Goal: Task Accomplishment & Management: Use online tool/utility

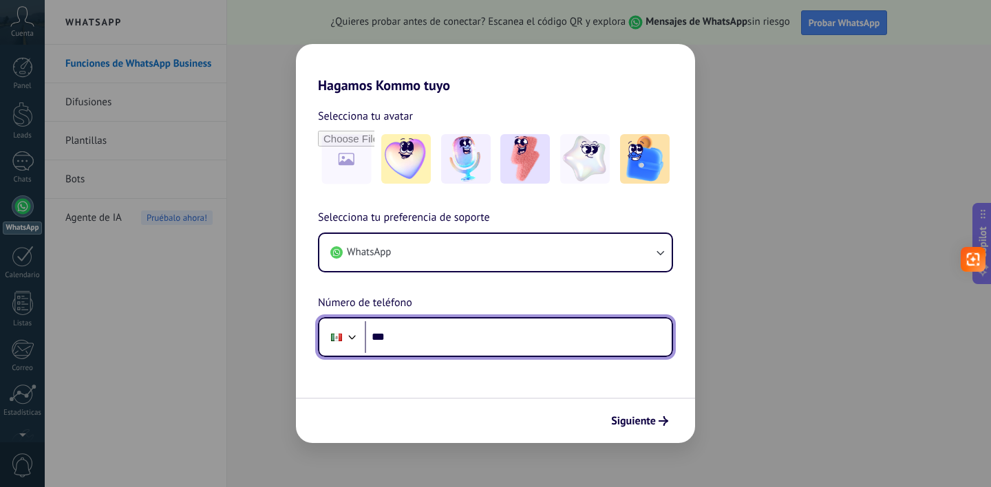
click at [402, 335] on input "***" at bounding box center [518, 337] width 307 height 32
type input "**********"
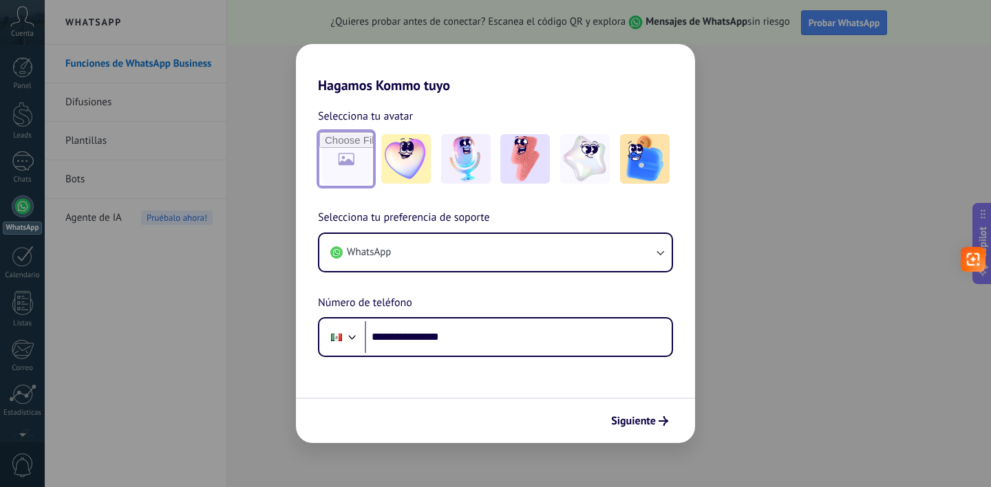
click at [365, 169] on input "file" at bounding box center [346, 159] width 54 height 54
type input "**********"
click at [627, 425] on span "Siguiente" at bounding box center [633, 421] width 45 height 10
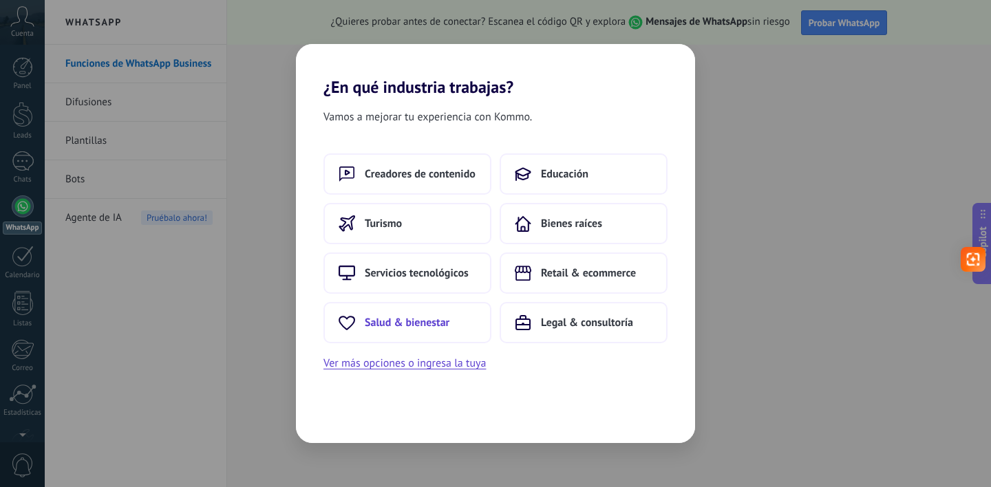
click at [439, 319] on span "Salud & bienestar" at bounding box center [407, 323] width 85 height 14
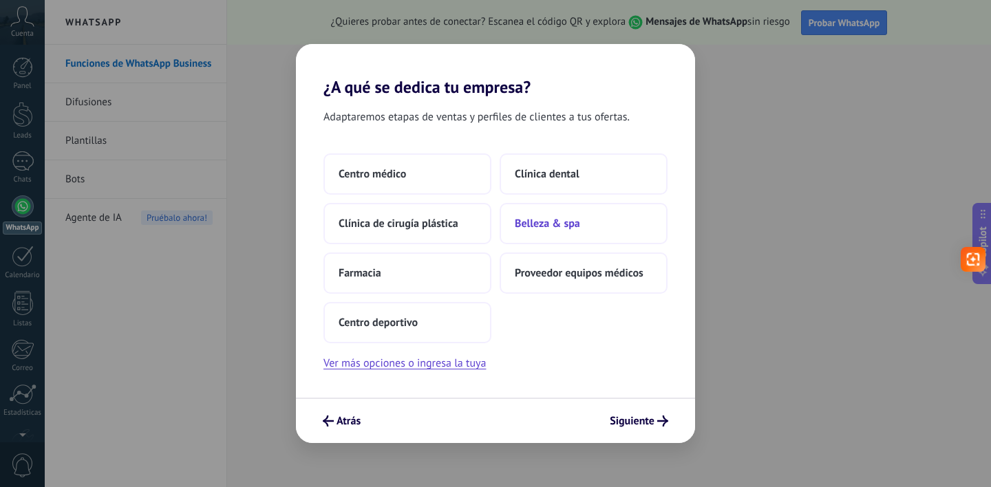
click at [541, 221] on span "Belleza & spa" at bounding box center [547, 224] width 65 height 14
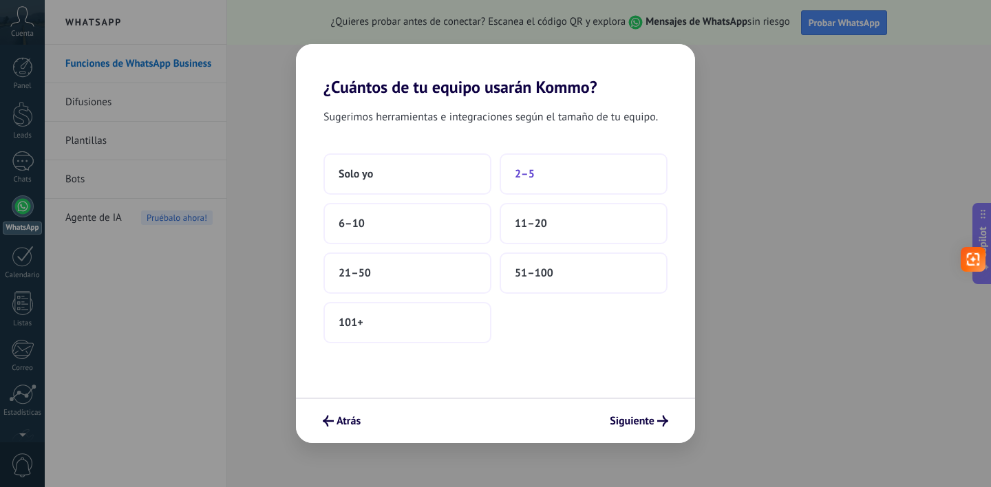
click at [518, 171] on span "2–5" at bounding box center [525, 174] width 20 height 14
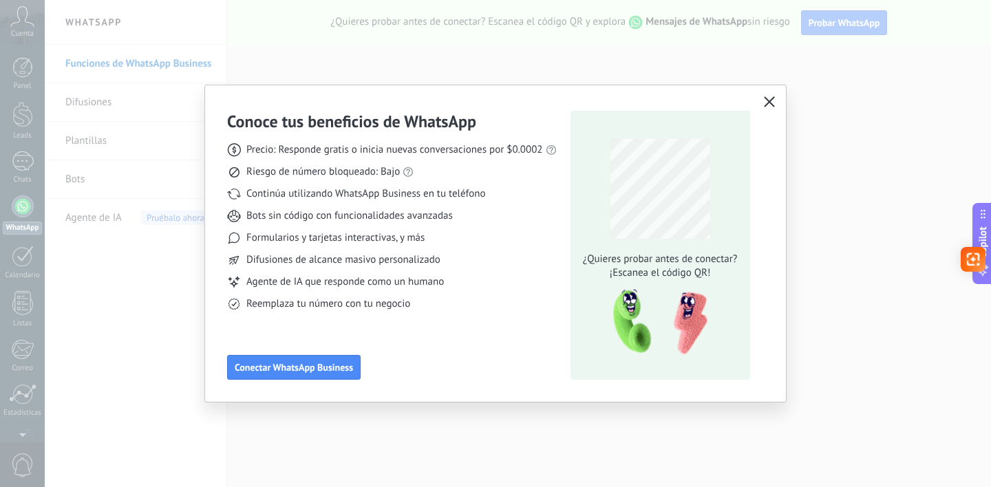
click at [767, 100] on use "button" at bounding box center [769, 101] width 10 height 10
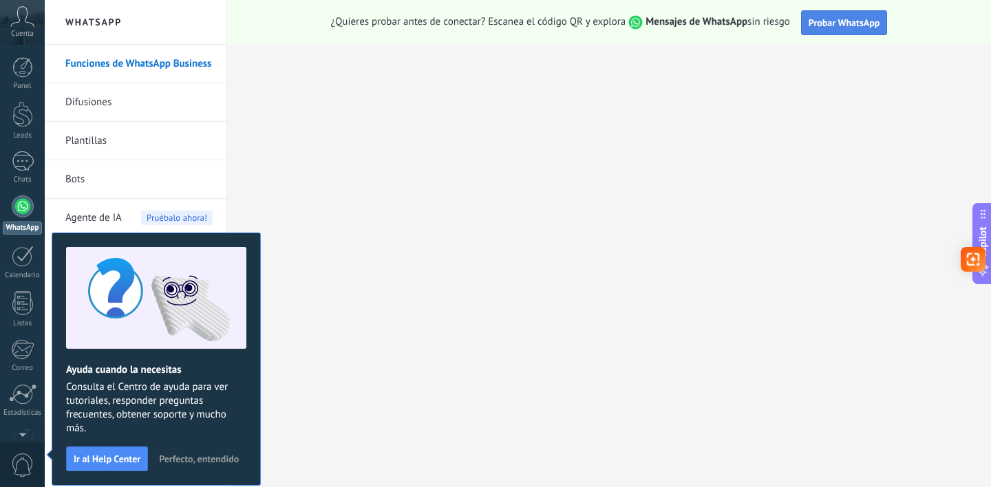
click at [840, 19] on span "Probar WhatsApp" at bounding box center [845, 23] width 72 height 12
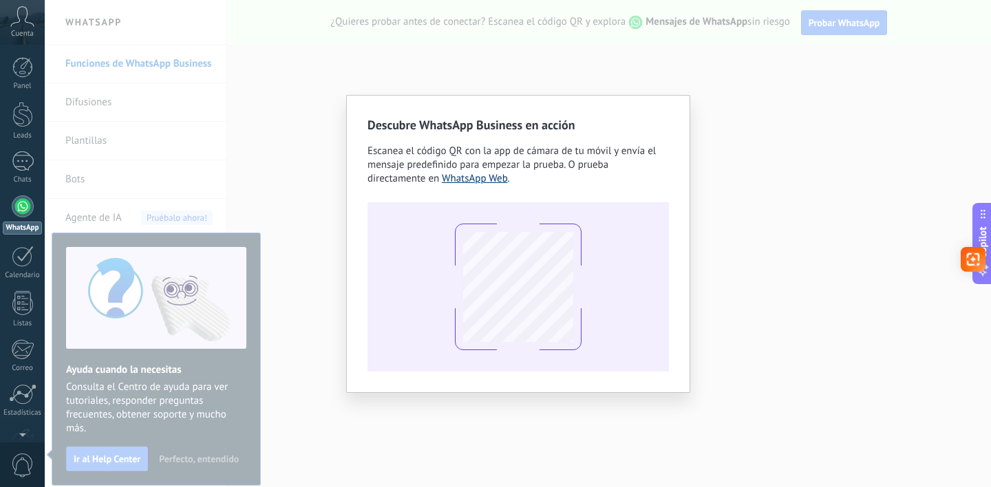
click at [488, 182] on link "WhatsApp Web" at bounding box center [475, 178] width 66 height 13
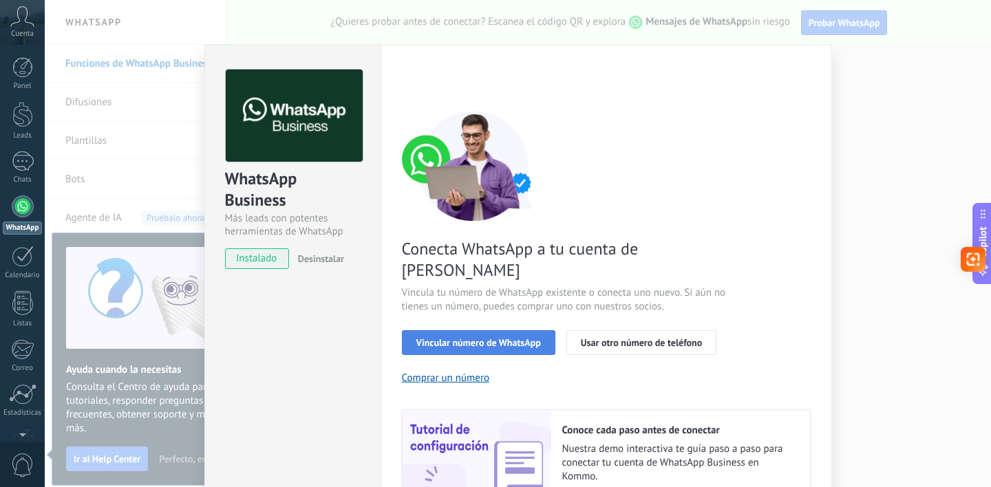
click at [522, 338] on span "Vincular número de WhatsApp" at bounding box center [478, 343] width 125 height 10
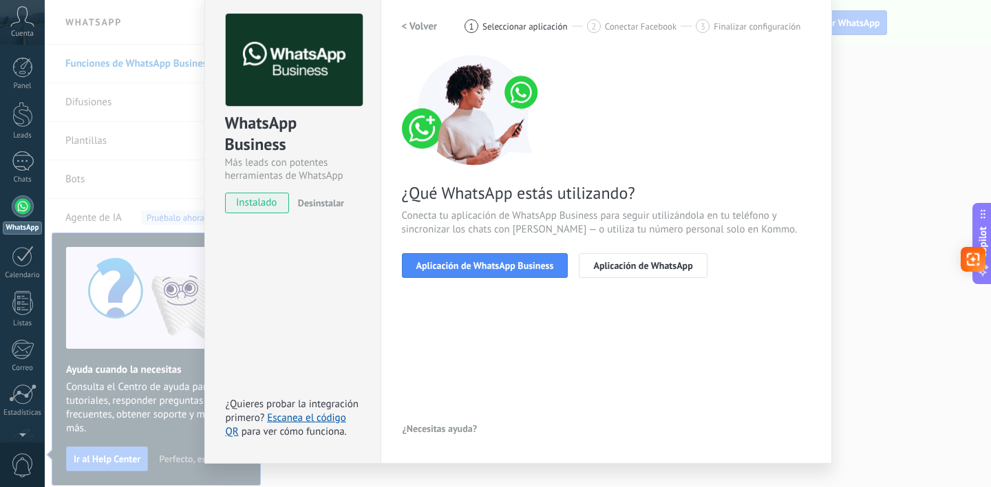
scroll to position [62, 0]
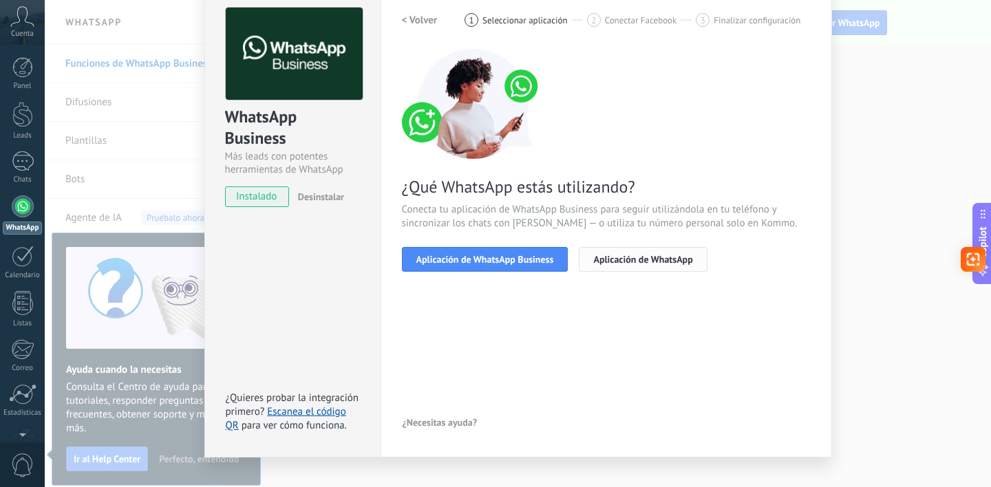
click at [626, 256] on span "Aplicación de WhatsApp" at bounding box center [642, 260] width 99 height 10
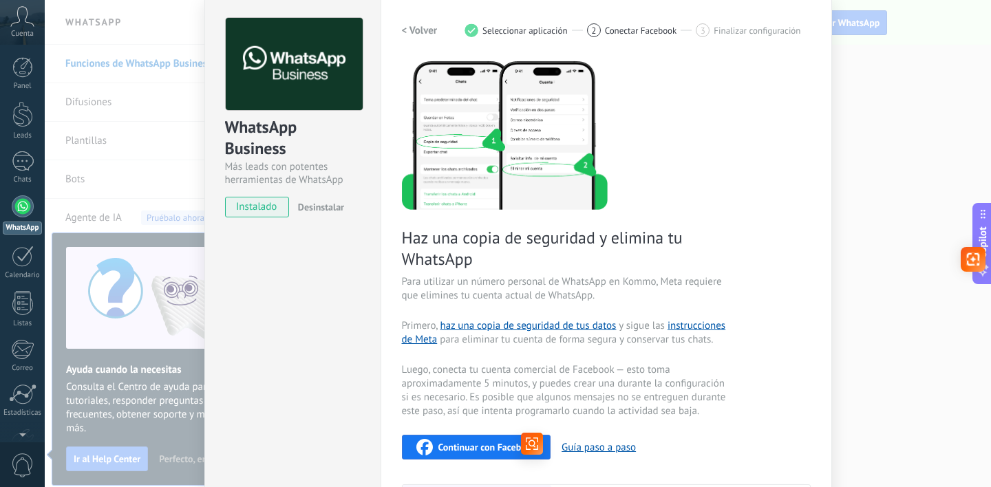
scroll to position [53, 0]
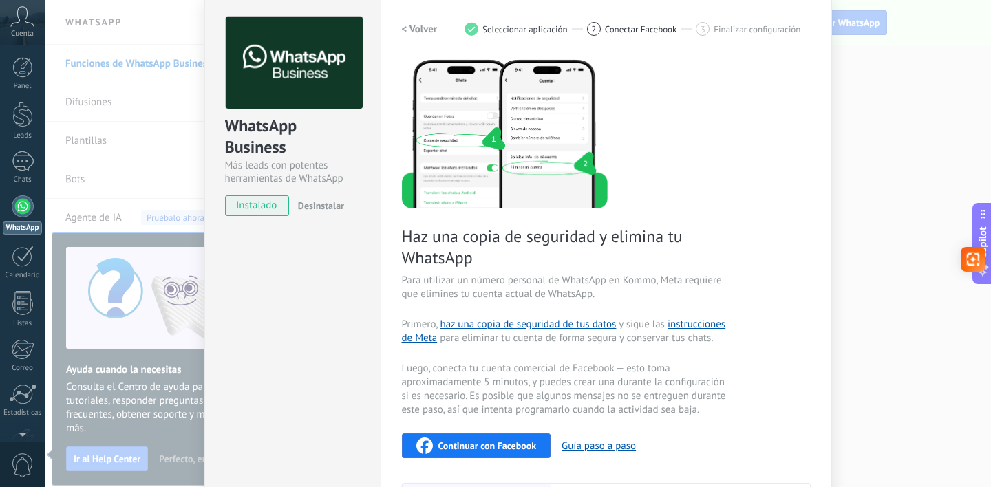
click at [407, 32] on h2 "< Volver" at bounding box center [420, 29] width 36 height 13
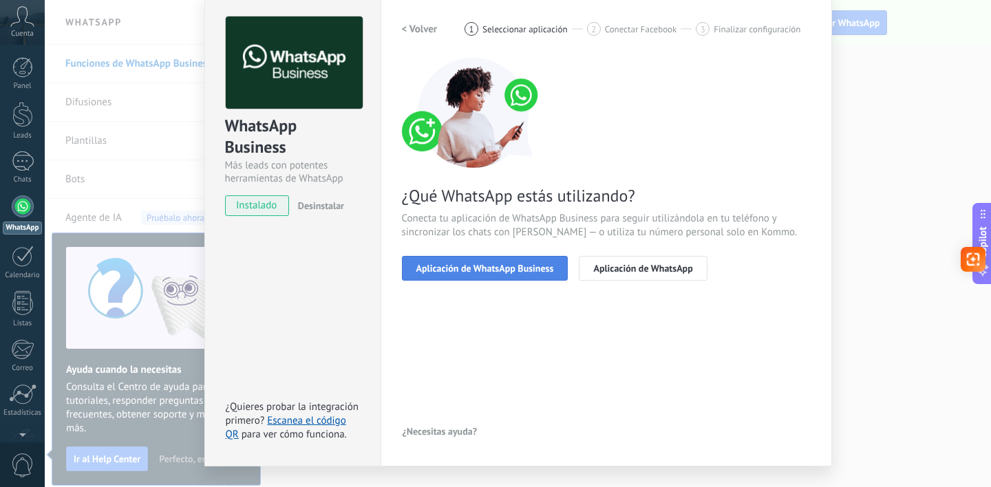
click at [434, 268] on span "Aplicación de WhatsApp Business" at bounding box center [485, 269] width 138 height 10
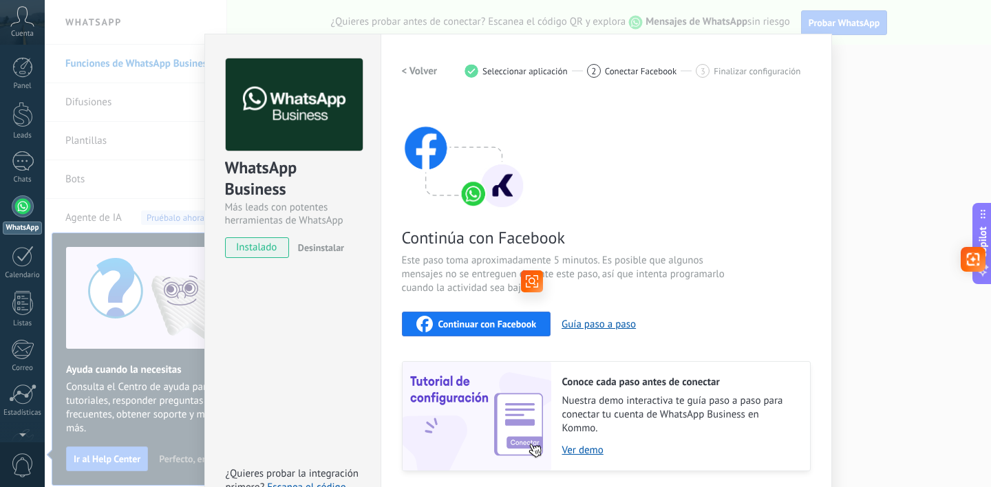
scroll to position [0, 0]
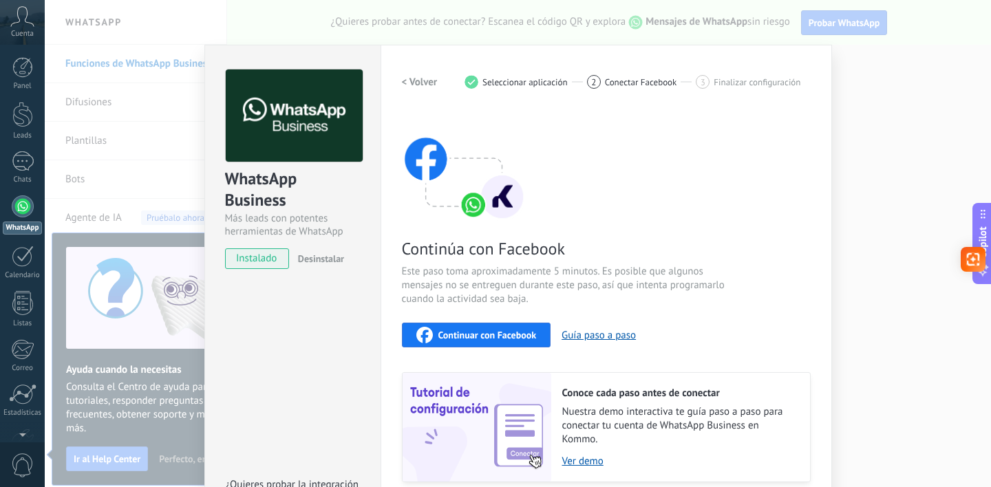
click at [481, 333] on span "Continuar con Facebook" at bounding box center [487, 335] width 98 height 10
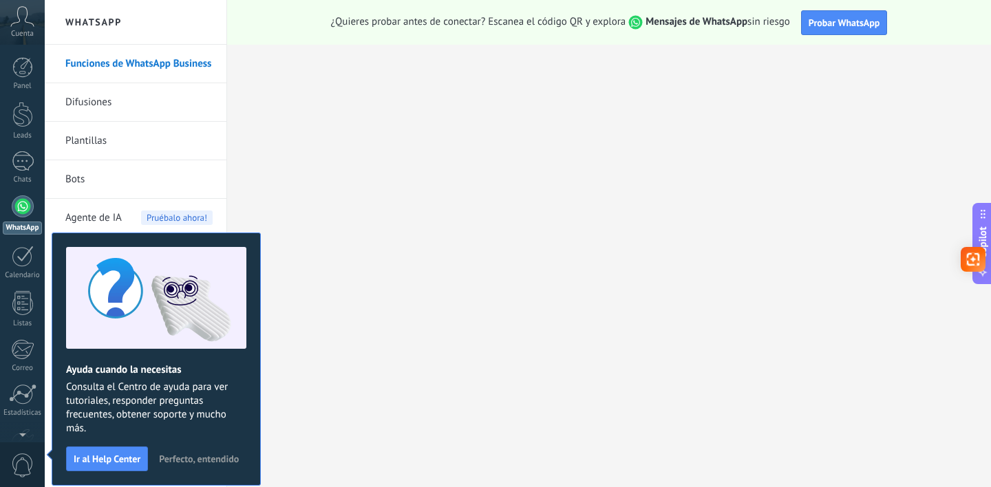
click at [990, 242] on button "Copilot" at bounding box center [981, 243] width 19 height 81
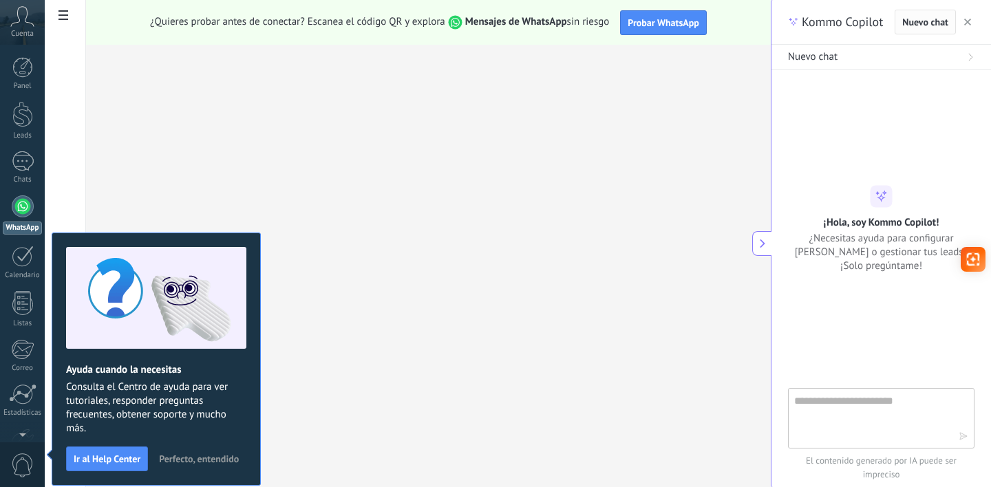
click at [944, 19] on span "Nuevo chat" at bounding box center [925, 22] width 46 height 10
click at [870, 58] on div "Nuevo chat" at bounding box center [881, 57] width 186 height 14
click at [837, 61] on span "Nuevo chat" at bounding box center [813, 57] width 50 height 14
click at [886, 416] on textarea at bounding box center [871, 418] width 155 height 50
type textarea "**********"
